Goal: Task Accomplishment & Management: Use online tool/utility

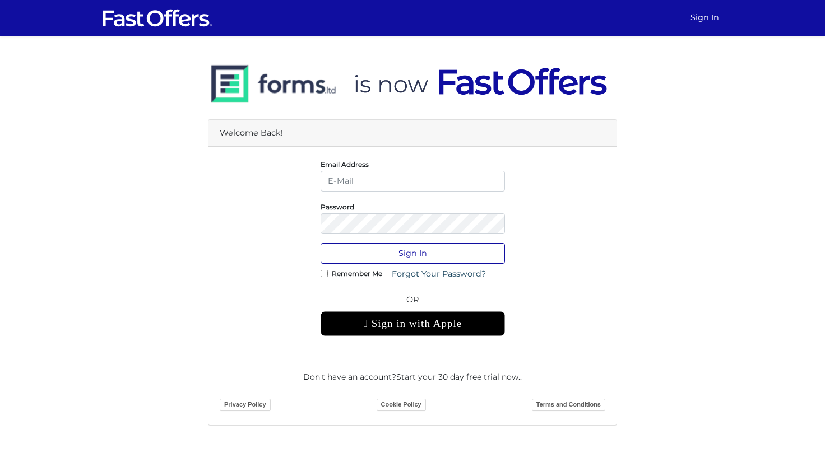
type input "[EMAIL_ADDRESS][DOMAIN_NAME]"
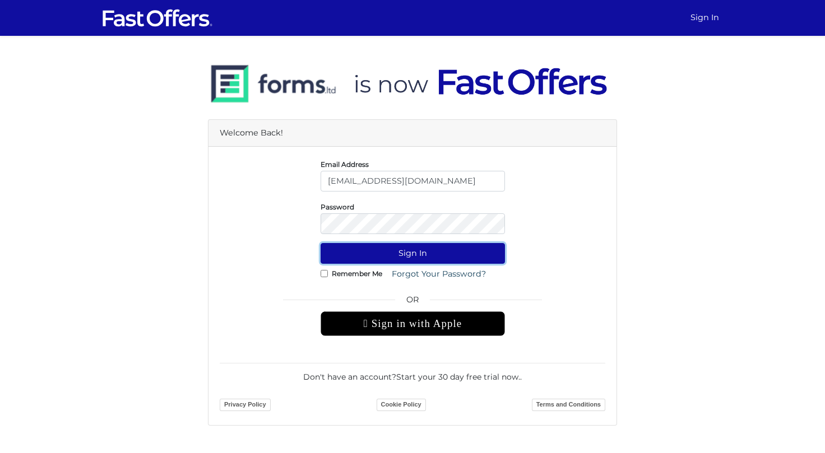
click at [444, 251] on button "Sign In" at bounding box center [412, 253] width 184 height 21
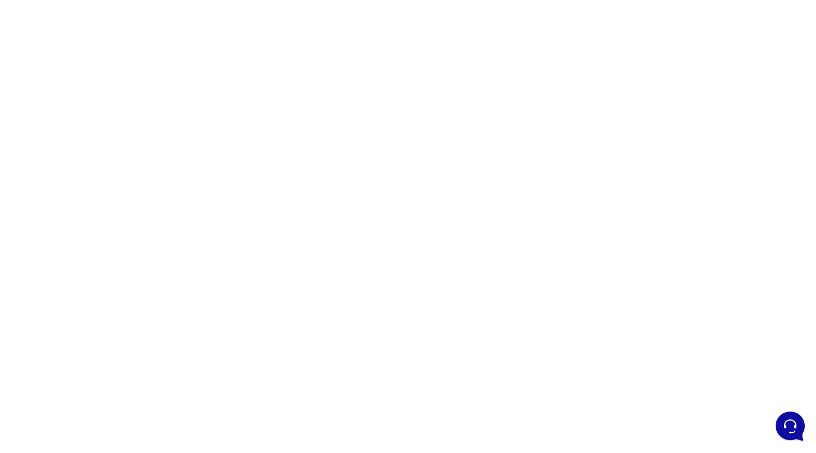
scroll to position [87, 0]
